Goal: Go to known website: Access a specific website the user already knows

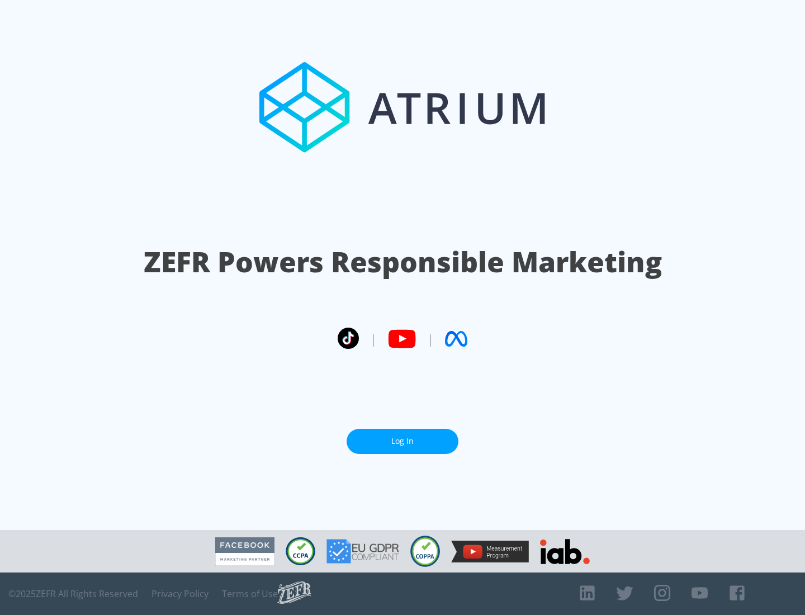
click at [402, 441] on link "Log In" at bounding box center [403, 441] width 112 height 25
